Goal: Navigation & Orientation: Find specific page/section

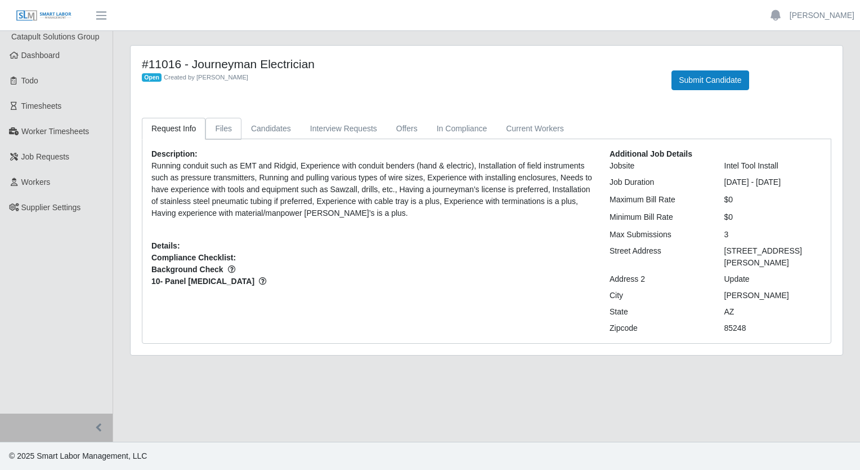
click at [223, 125] on link "Files" at bounding box center [223, 129] width 36 height 22
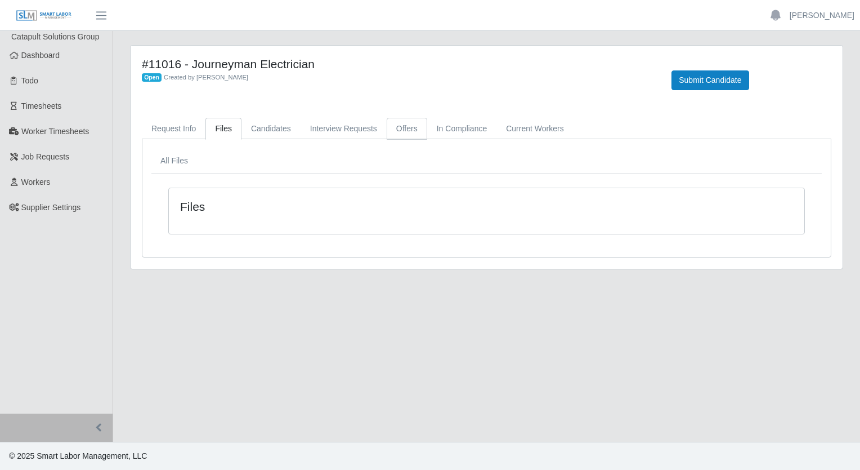
click at [405, 123] on link "Offers" at bounding box center [407, 129] width 41 height 22
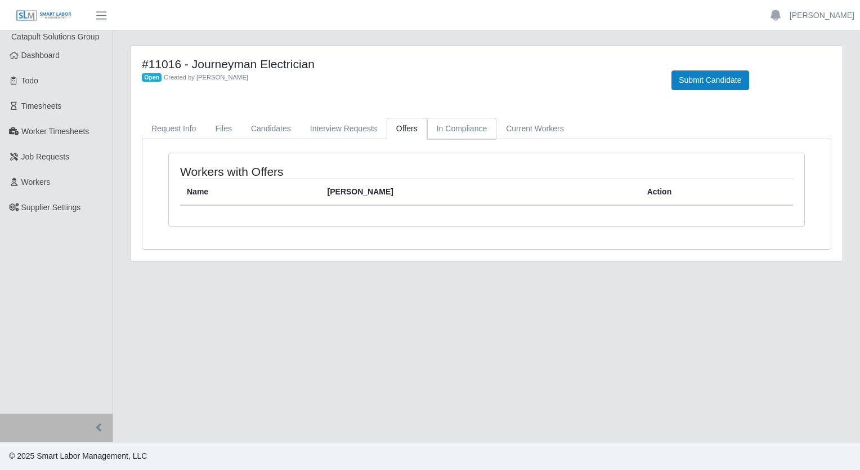
click at [442, 133] on link "In Compliance" at bounding box center [462, 129] width 70 height 22
click at [525, 132] on link "Current Workers" at bounding box center [535, 129] width 77 height 22
click at [171, 131] on link "Request Info" at bounding box center [174, 129] width 64 height 22
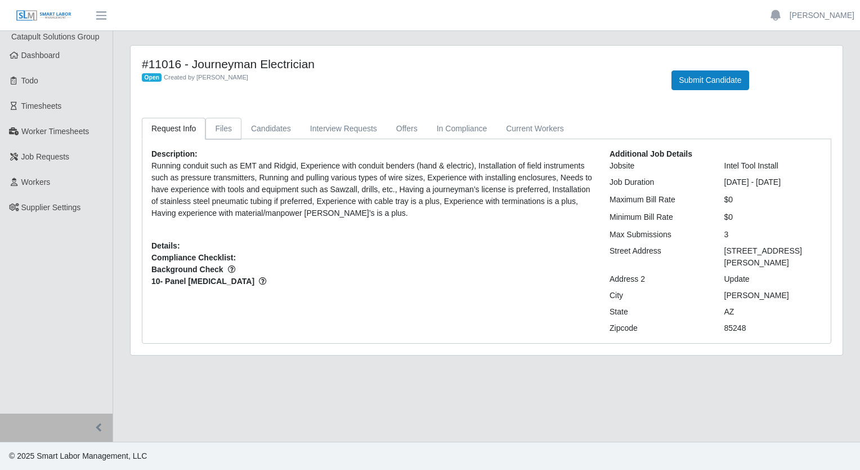
click at [215, 120] on link "Files" at bounding box center [223, 129] width 36 height 22
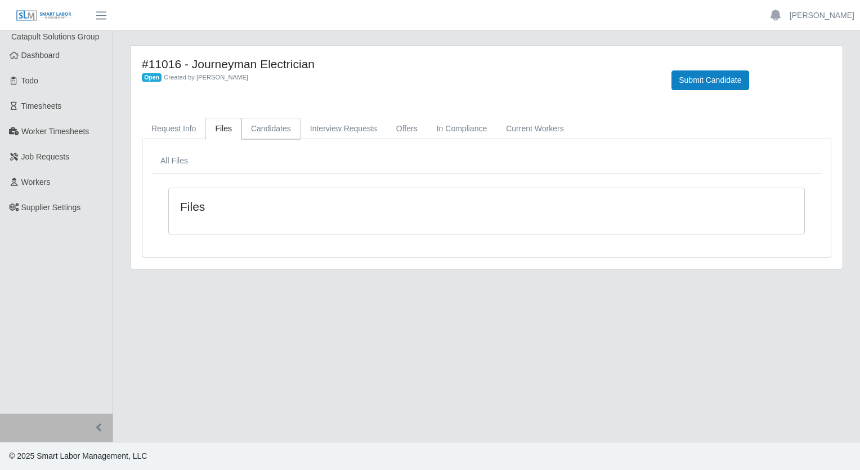
click at [255, 127] on link "Candidates" at bounding box center [271, 129] width 59 height 22
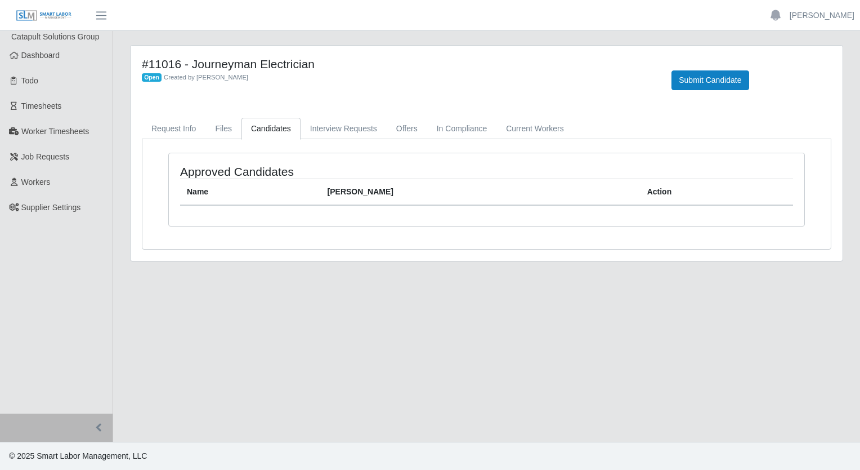
click at [186, 117] on div "#11016 - Journeyman Electrician Open Created by Brien Moore Submit Candidate Re…" at bounding box center [487, 153] width 712 height 215
click at [184, 120] on link "Request Info" at bounding box center [174, 129] width 64 height 22
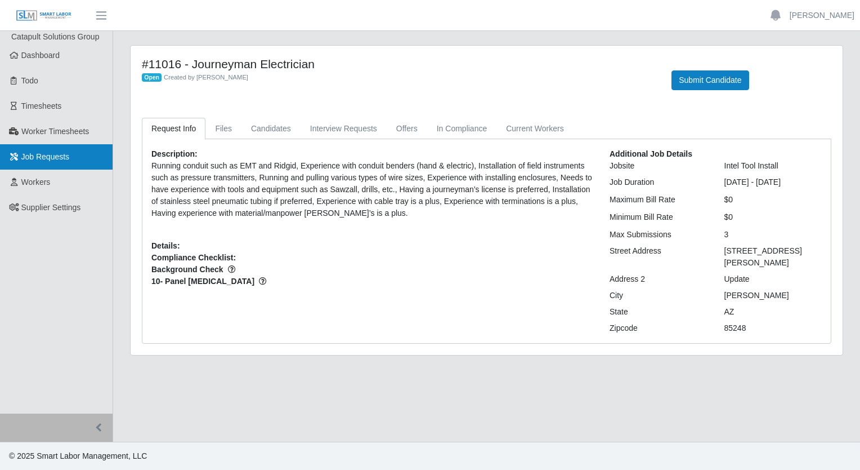
click at [56, 154] on span "Job Requests" at bounding box center [45, 156] width 48 height 9
